Goal: Download file/media

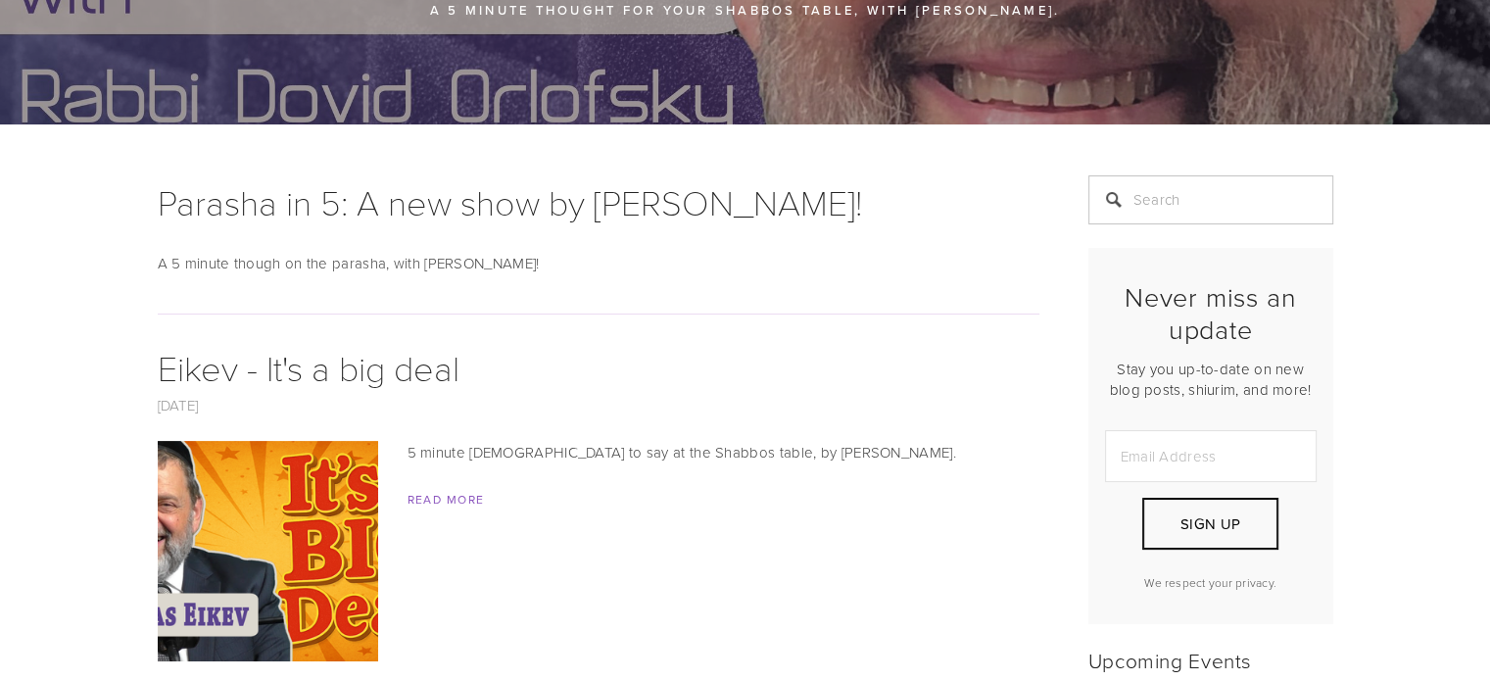
scroll to position [461, 0]
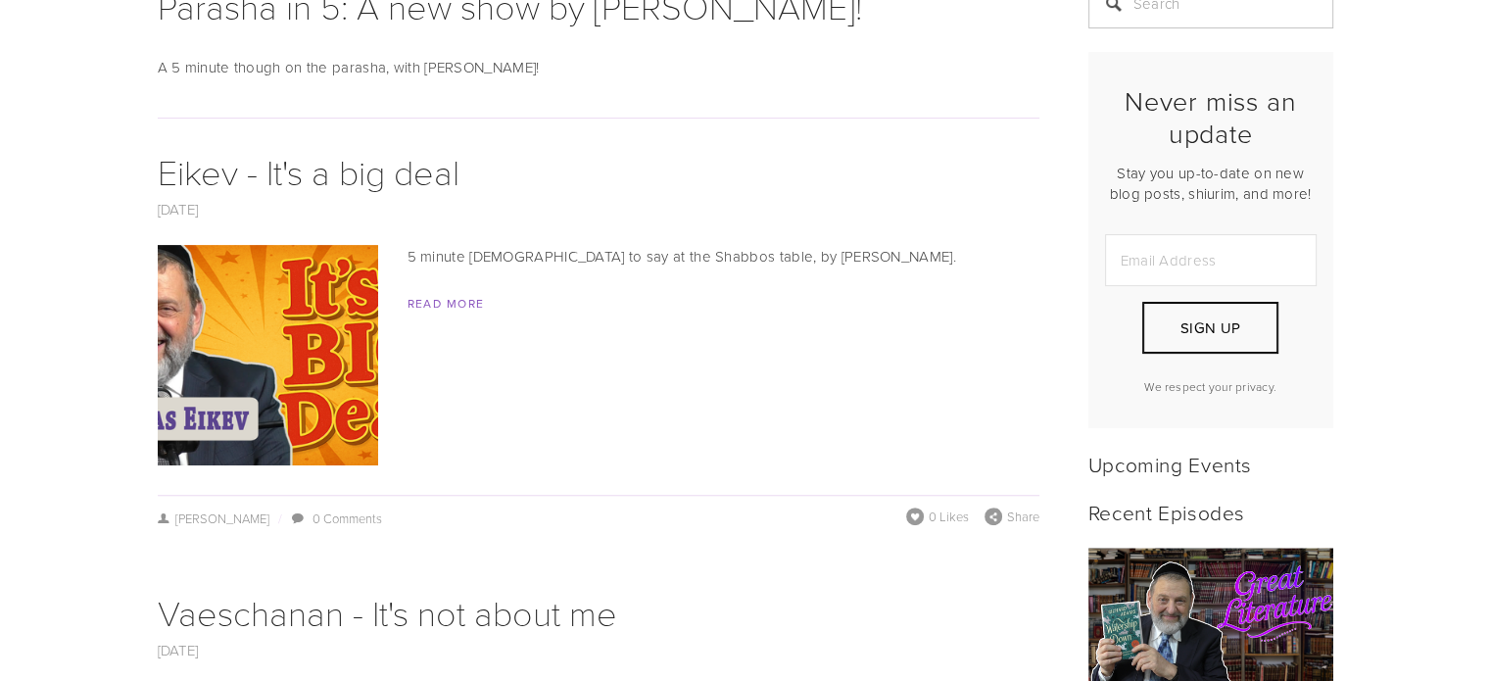
click at [253, 400] on img at bounding box center [268, 355] width 392 height 220
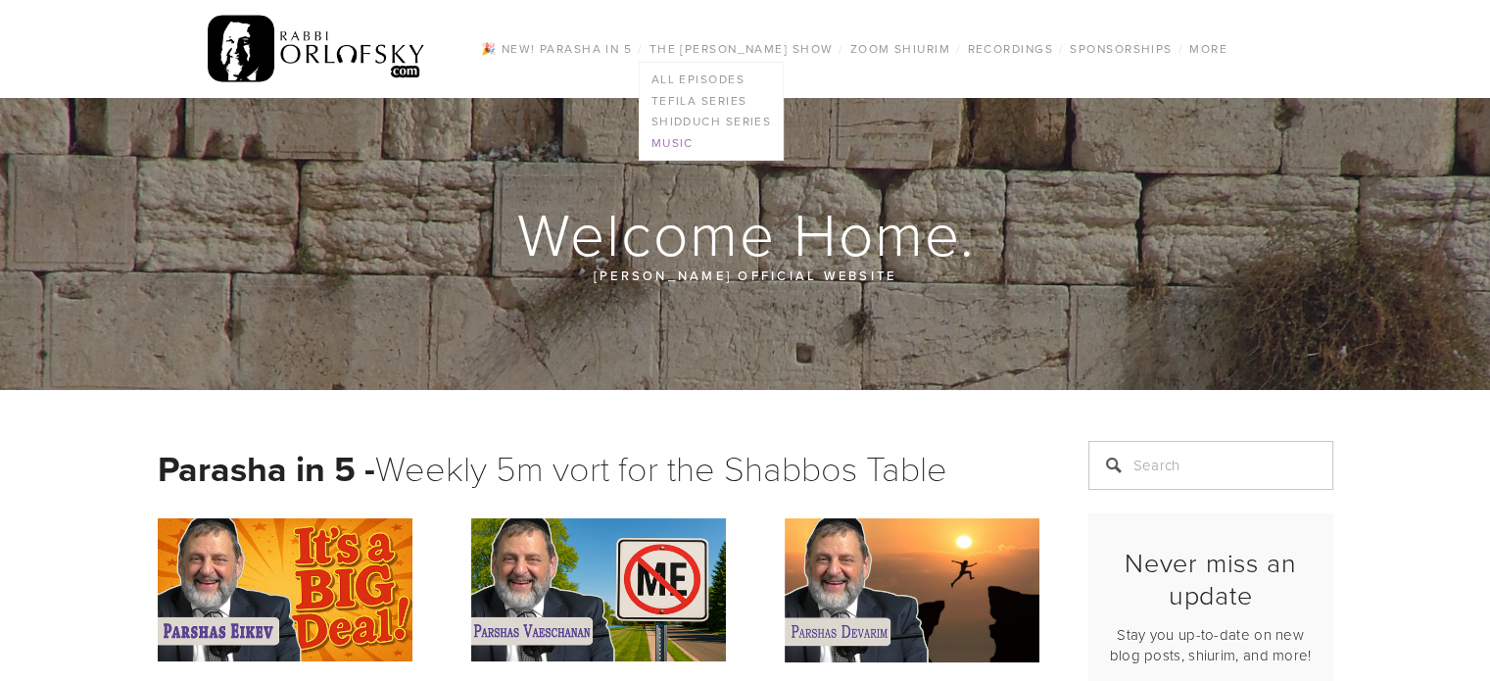
click at [685, 139] on link "Music" at bounding box center [712, 143] width 144 height 22
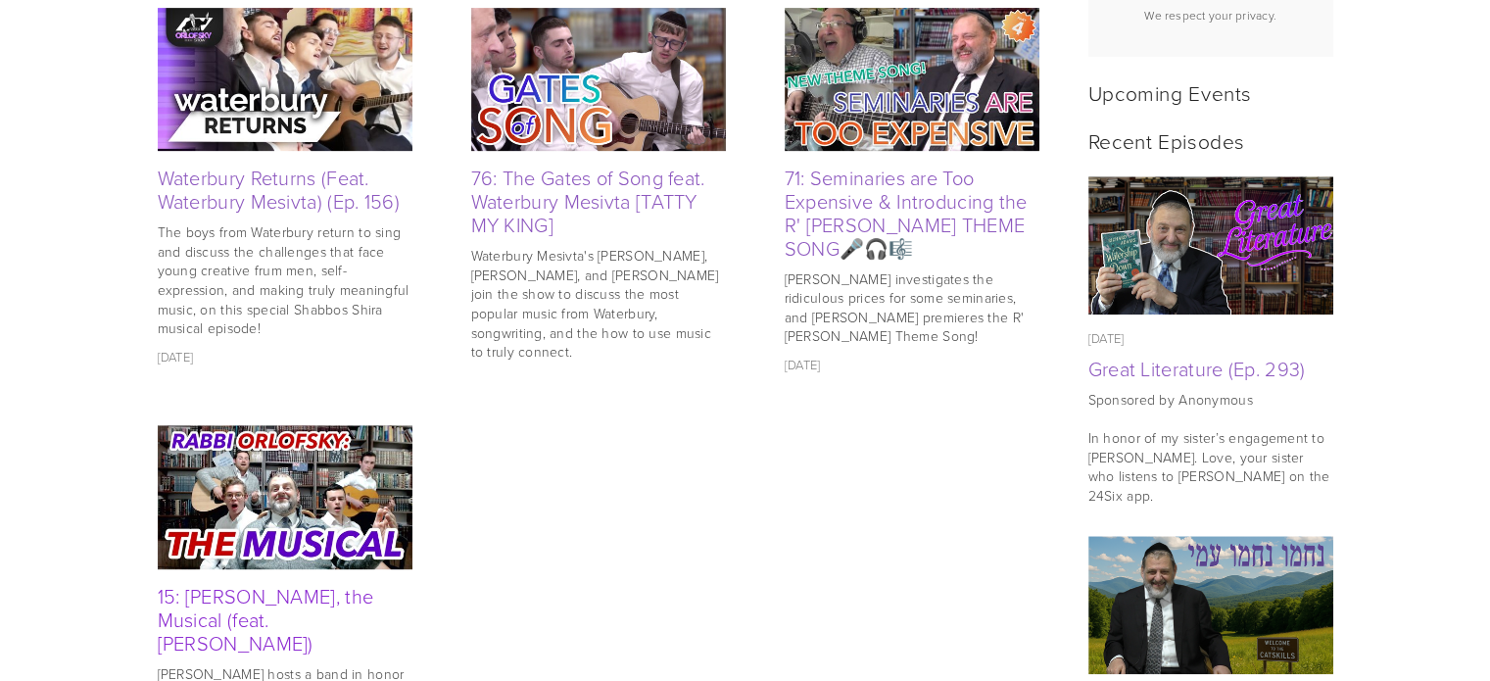
scroll to position [809, 0]
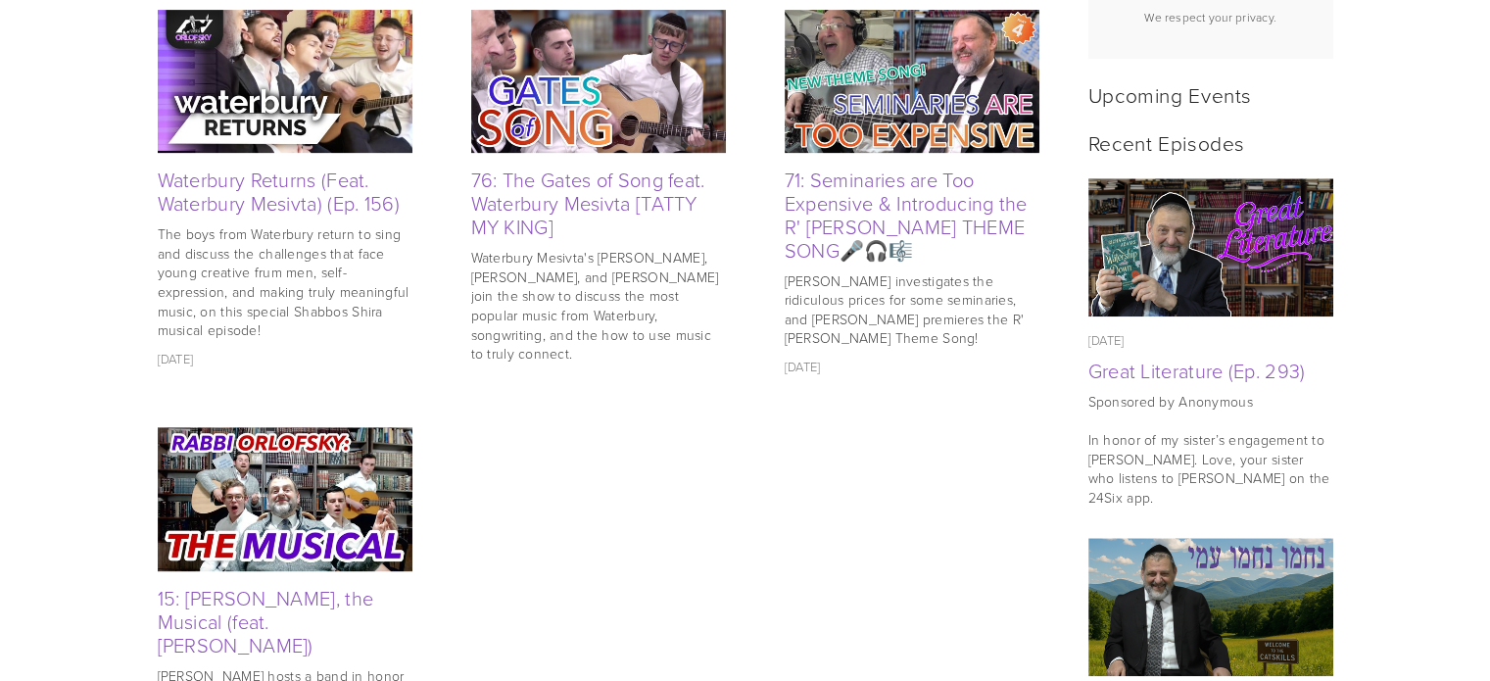
click at [308, 524] on img at bounding box center [285, 499] width 255 height 144
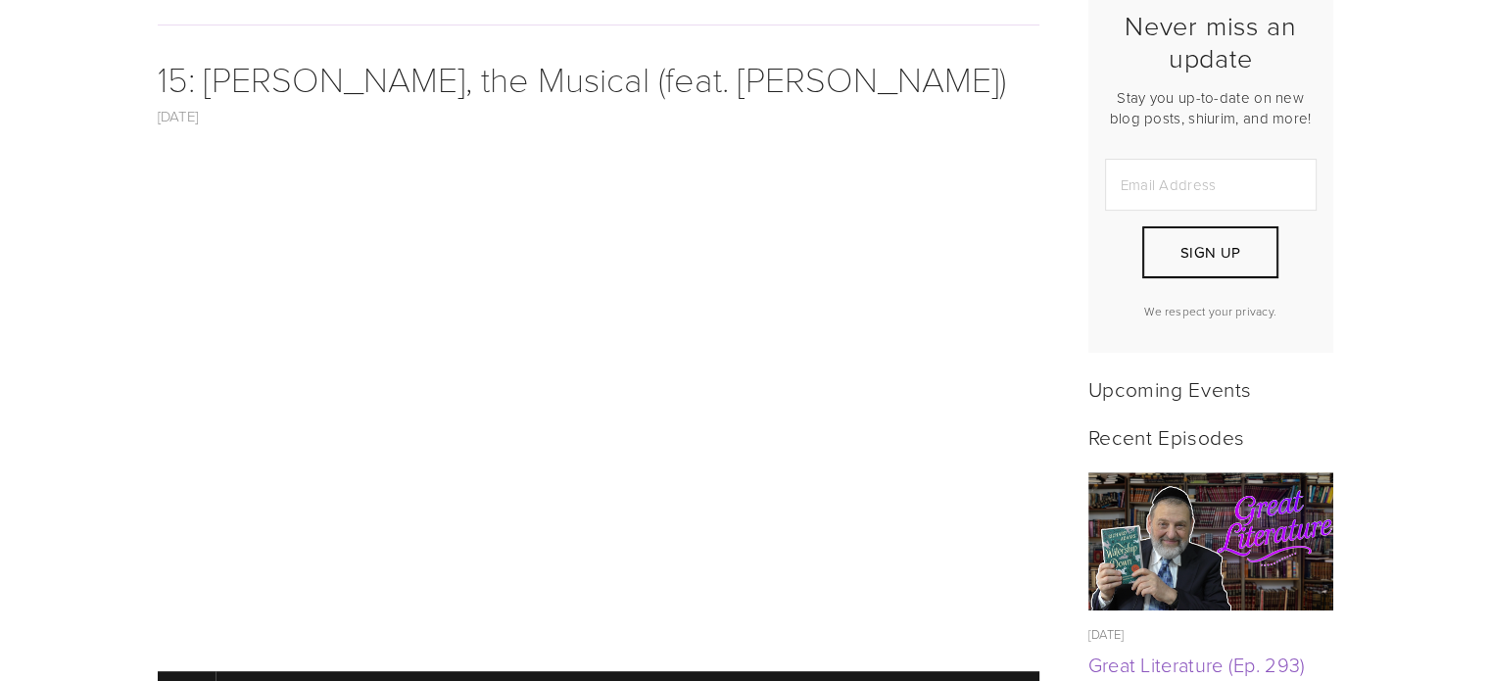
scroll to position [831, 0]
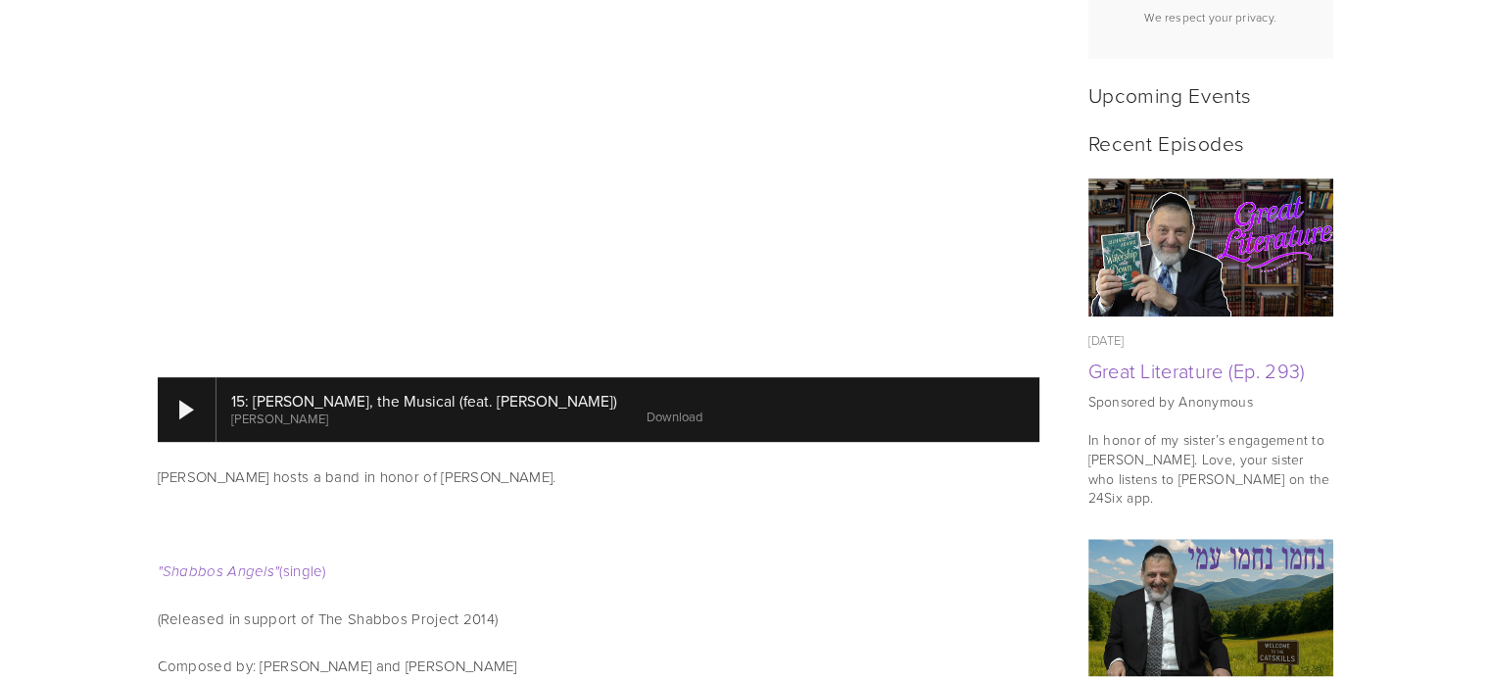
click at [658, 425] on link "Download" at bounding box center [675, 417] width 56 height 18
